Goal: Task Accomplishment & Management: Use online tool/utility

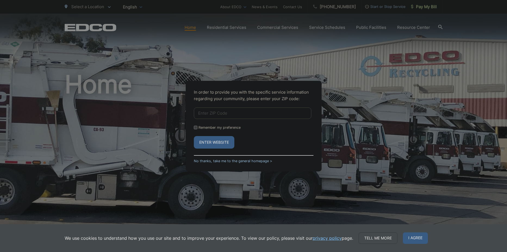
click at [227, 112] on input "Enter ZIP Code" at bounding box center [252, 112] width 117 height 11
type input "91945"
click at [195, 127] on input "Remember my preference" at bounding box center [196, 128] width 4 height 4
checkbox input "true"
click at [213, 142] on button "Enter Website" at bounding box center [214, 142] width 40 height 13
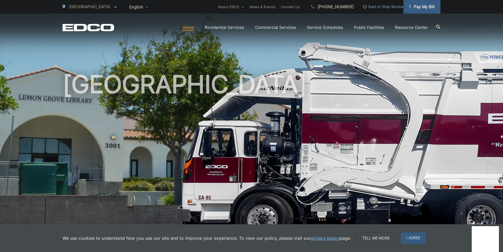
click at [416, 7] on span "Pay My Bill" at bounding box center [422, 7] width 26 height 7
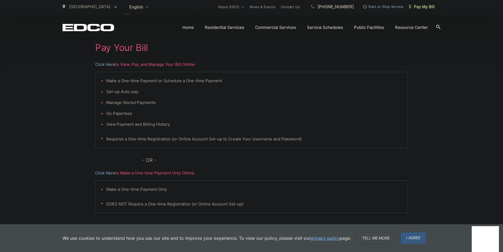
scroll to position [109, 0]
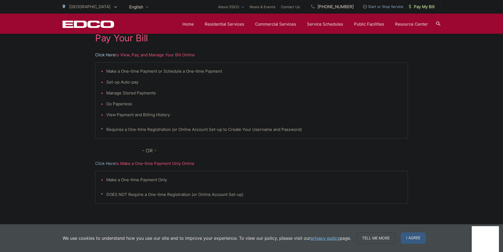
click at [107, 54] on link "Click Here" at bounding box center [105, 55] width 20 height 7
